Goal: Navigation & Orientation: Find specific page/section

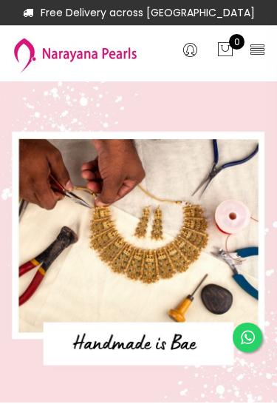
select select "INR"
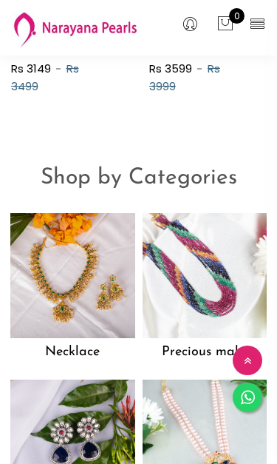
scroll to position [854, 0]
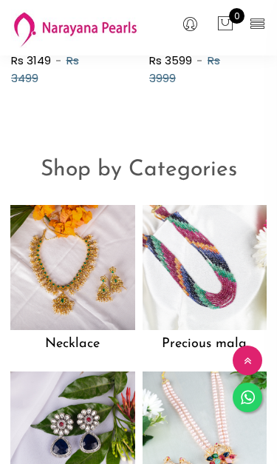
click at [172, 255] on img at bounding box center [205, 267] width 125 height 125
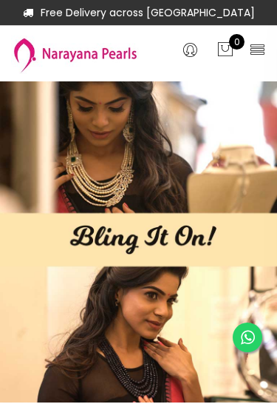
scroll to position [897, 0]
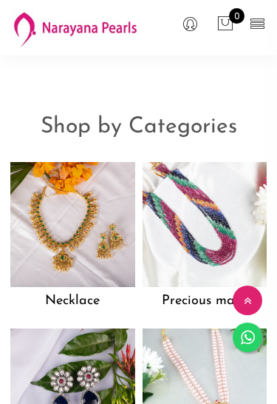
click at [94, 218] on img at bounding box center [72, 224] width 125 height 125
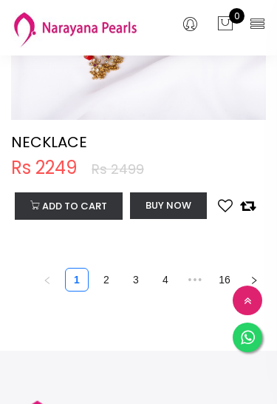
scroll to position [9175, 0]
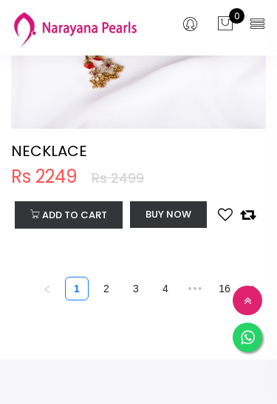
click at [109, 291] on link "2" at bounding box center [106, 288] width 22 height 22
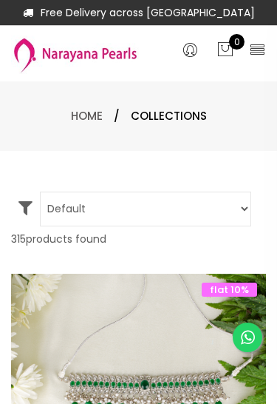
click at [151, 214] on select "Default Price - High to Low Price - Low to High" at bounding box center [146, 209] width 212 height 35
click at [256, 50] on icon at bounding box center [257, 49] width 17 height 17
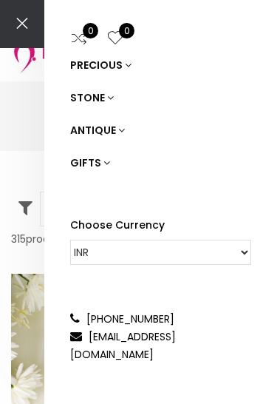
click at [107, 93] on icon at bounding box center [110, 97] width 7 height 10
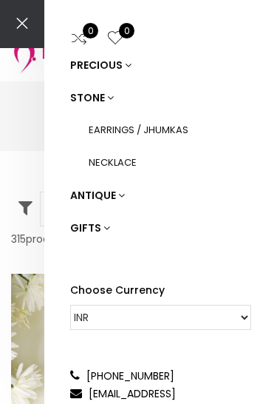
click at [112, 66] on link "PRECIOUS" at bounding box center [160, 65] width 181 height 33
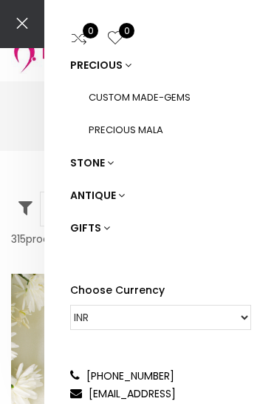
click at [121, 195] on icon at bounding box center [121, 195] width 7 height 10
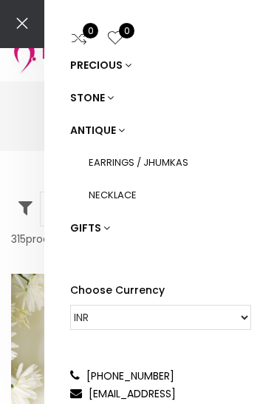
click at [20, 306] on div "0 0 PRECIOUS STONE ANTIQUE EARRINGS / JHUMKAS NECKLACE GIFTS Choose Currency CA…" at bounding box center [138, 202] width 277 height 404
click at [21, 294] on div "0 0 PRECIOUS STONE ANTIQUE EARRINGS / JHUMKAS NECKLACE GIFTS Choose Currency CA…" at bounding box center [138, 202] width 277 height 404
click at [24, 34] on icon at bounding box center [22, 24] width 30 height 30
